Goal: Task Accomplishment & Management: Use online tool/utility

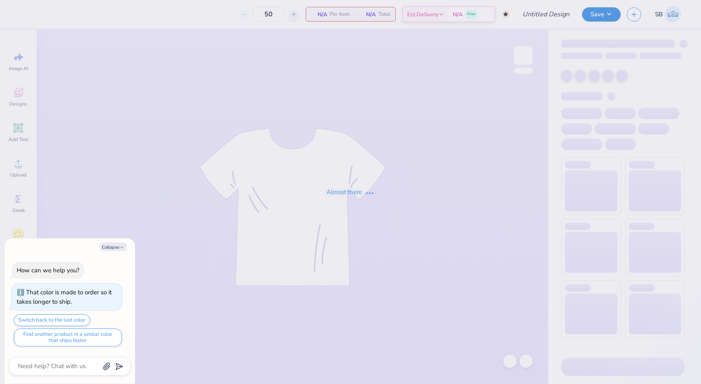
type textarea "x"
type input "fall2025 included merch"
type textarea "x"
type input "100"
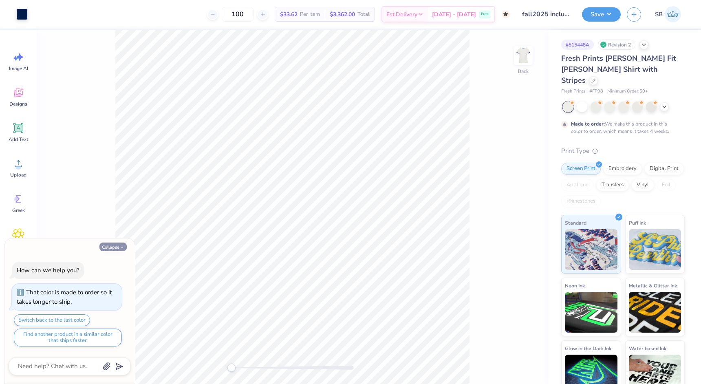
click at [115, 249] on button "Collapse" at bounding box center [112, 246] width 27 height 9
type textarea "x"
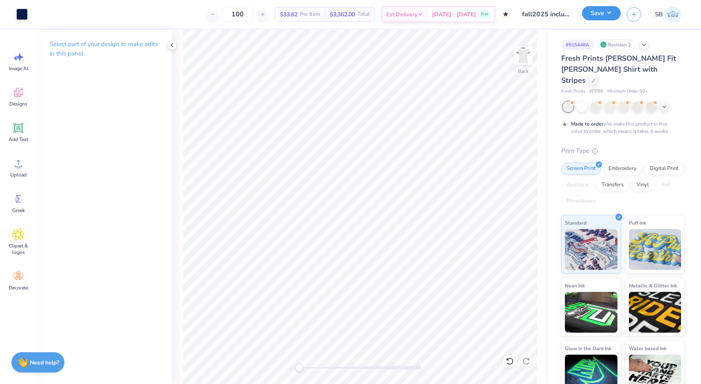
click at [594, 19] on button "Save" at bounding box center [601, 13] width 39 height 14
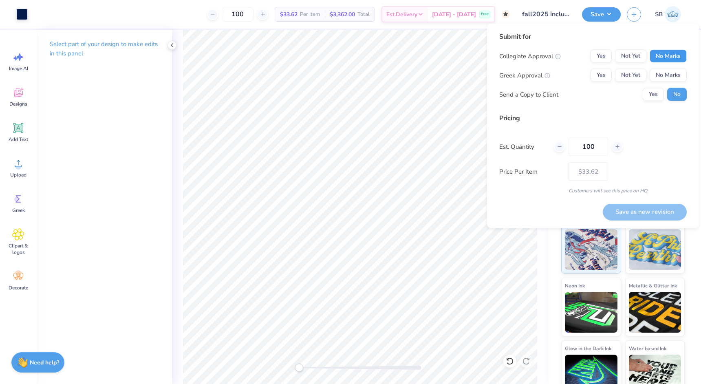
click at [670, 54] on button "No Marks" at bounding box center [668, 56] width 37 height 13
click at [621, 77] on button "Not Yet" at bounding box center [630, 75] width 31 height 13
click at [630, 210] on button "Save as new revision" at bounding box center [645, 211] width 84 height 17
type input "$33.62"
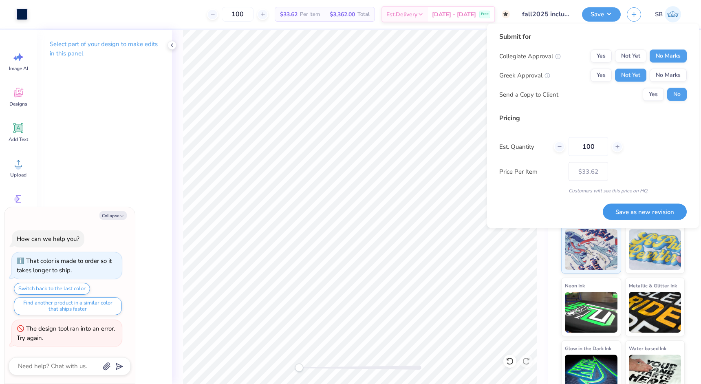
click at [665, 212] on button "Save as new revision" at bounding box center [645, 211] width 84 height 17
type textarea "x"
type input "– –"
type textarea "x"
type input "$33.62"
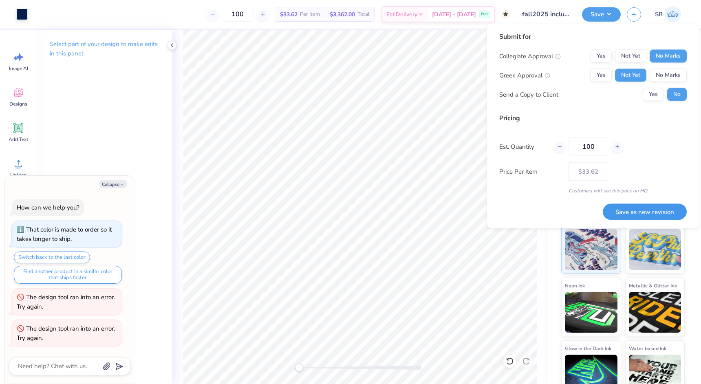
click at [650, 212] on button "Save as new revision" at bounding box center [645, 211] width 84 height 17
type textarea "x"
type input "– –"
type textarea "x"
type input "$33.62"
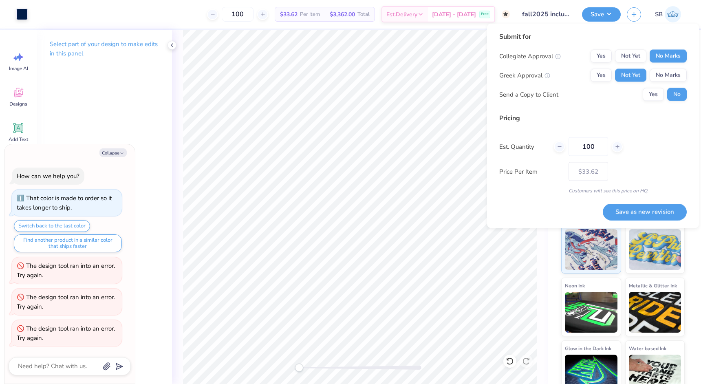
type textarea "x"
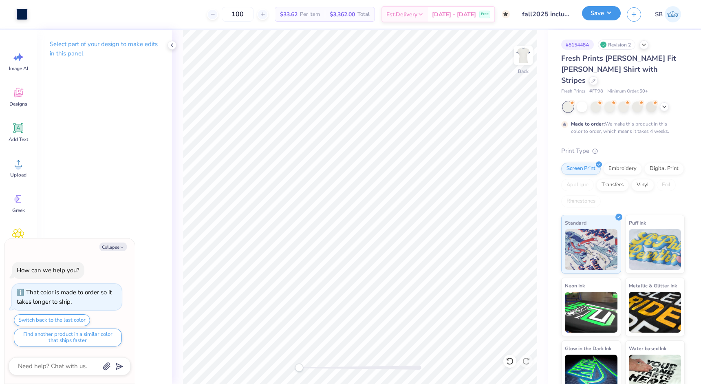
click at [599, 18] on button "Save" at bounding box center [601, 13] width 39 height 14
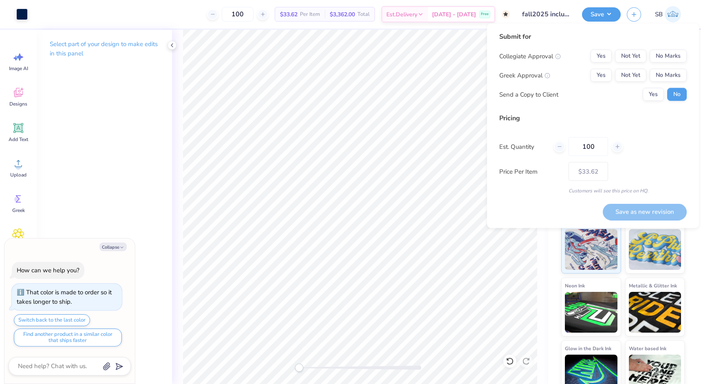
click at [670, 64] on div "Collegiate Approval Yes Not Yet No Marks Greek Approval Yes Not Yet No Marks Se…" at bounding box center [592, 75] width 187 height 51
click at [670, 61] on button "No Marks" at bounding box center [668, 56] width 37 height 13
click at [634, 73] on button "Not Yet" at bounding box center [630, 75] width 31 height 13
click at [651, 205] on button "Save as new revision" at bounding box center [645, 211] width 84 height 17
type textarea "x"
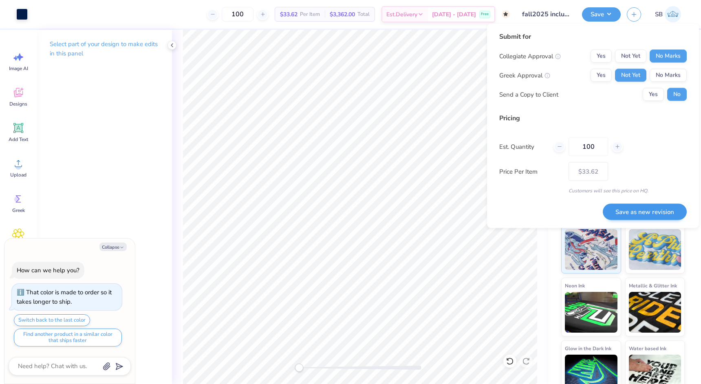
type input "– –"
type textarea "x"
type input "$33.62"
click at [654, 210] on div "Saving..." at bounding box center [655, 211] width 63 height 17
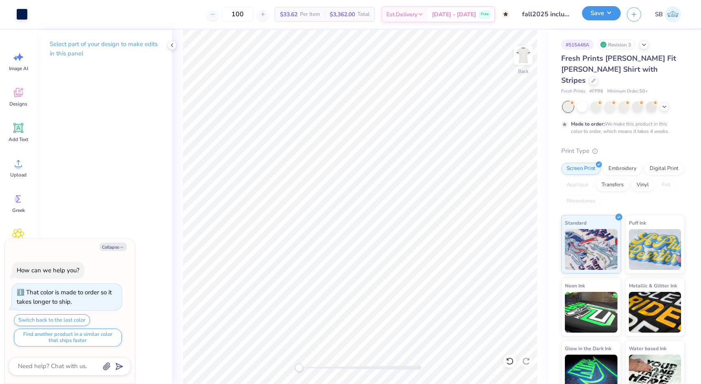
click at [593, 13] on button "Save" at bounding box center [601, 13] width 39 height 14
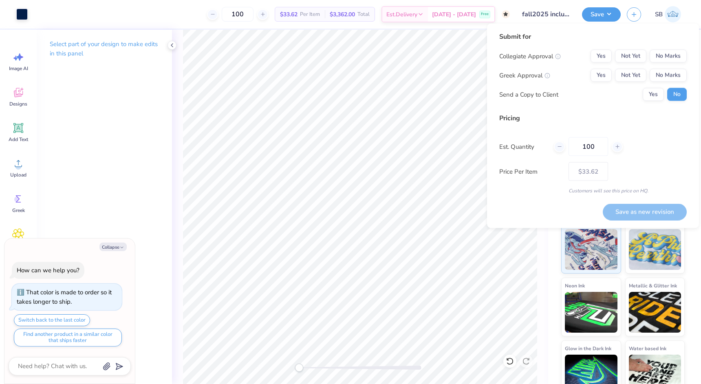
click at [688, 56] on div "Submit for Collegiate Approval Yes Not Yet No Marks Greek Approval Yes Not Yet …" at bounding box center [593, 126] width 212 height 205
click at [680, 56] on button "No Marks" at bounding box center [668, 56] width 37 height 13
click at [633, 72] on button "Not Yet" at bounding box center [630, 75] width 31 height 13
click at [630, 205] on button "Save as new revision" at bounding box center [645, 211] width 84 height 17
type textarea "x"
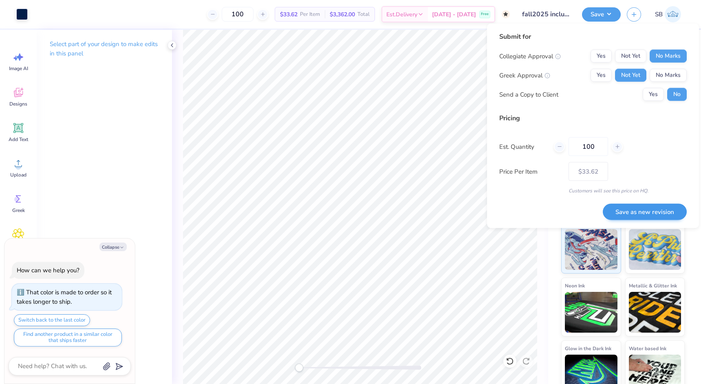
type input "– –"
type textarea "x"
type input "$33.62"
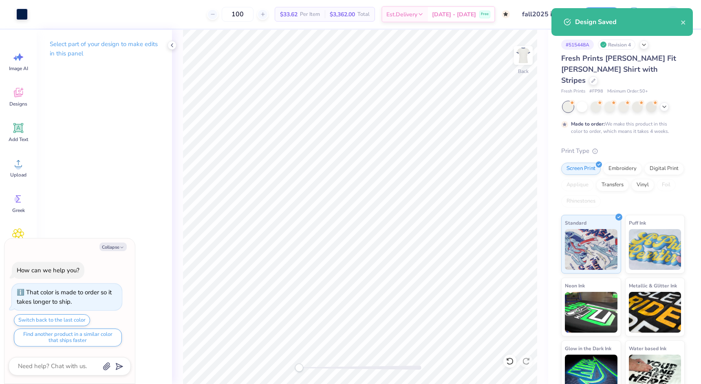
type textarea "x"
